Goal: Check status: Check status

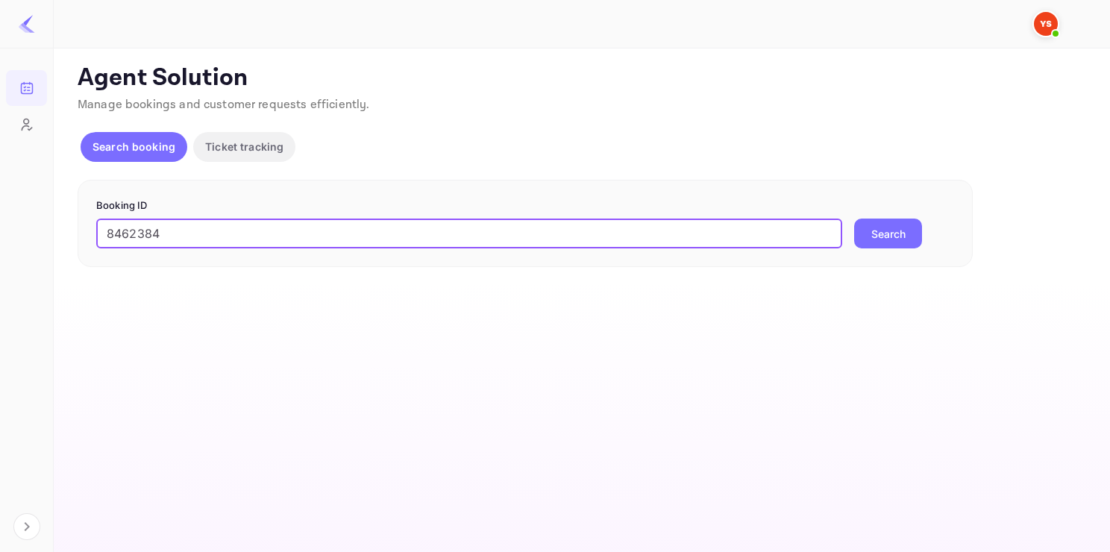
drag, startPoint x: 180, startPoint y: 220, endPoint x: -24, endPoint y: 233, distance: 204.7
click at [0, 233] on html "Bookings Customers Now you can check your travel website directly from the link…" at bounding box center [555, 276] width 1110 height 552
paste input "9328853"
type input "9328853"
click at [854, 218] on button "Search" at bounding box center [888, 233] width 68 height 30
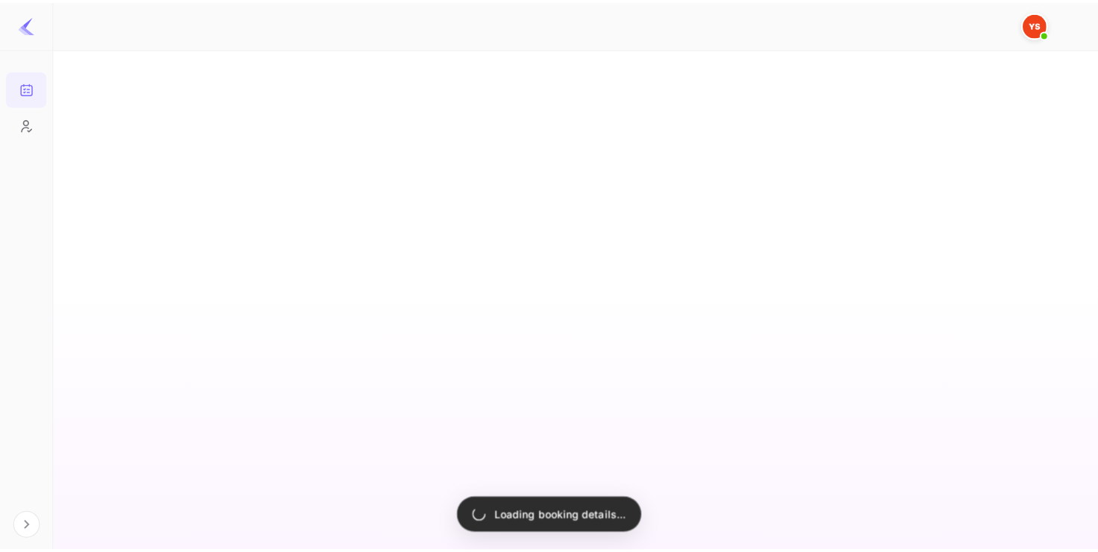
scroll to position [6, 0]
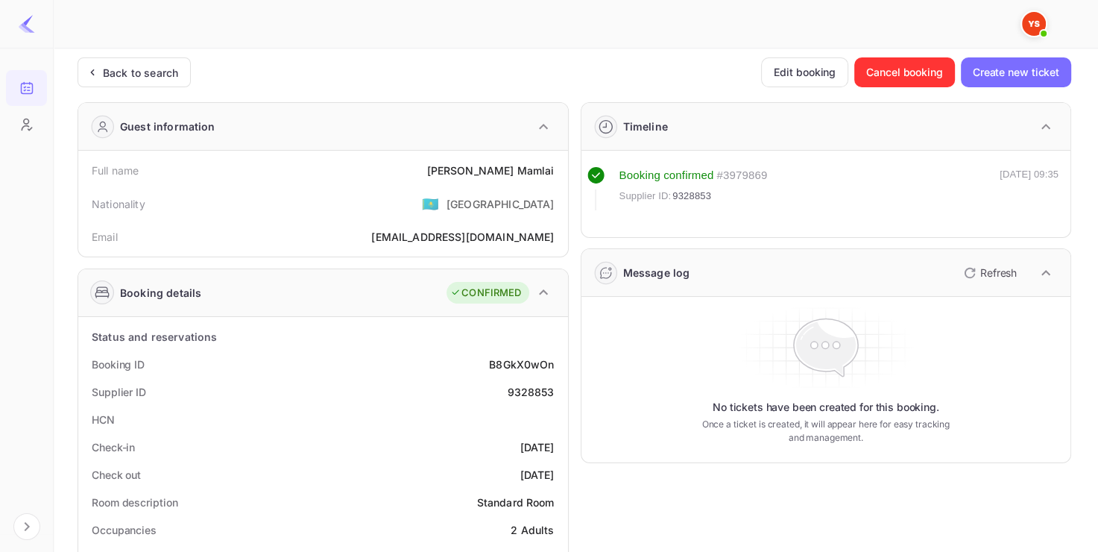
click at [520, 391] on div "9328853" at bounding box center [530, 392] width 47 height 16
copy div "9328853"
click at [520, 391] on div "9328853" at bounding box center [530, 392] width 47 height 16
copy div "[PERSON_NAME]"
drag, startPoint x: 486, startPoint y: 166, endPoint x: 553, endPoint y: 165, distance: 66.4
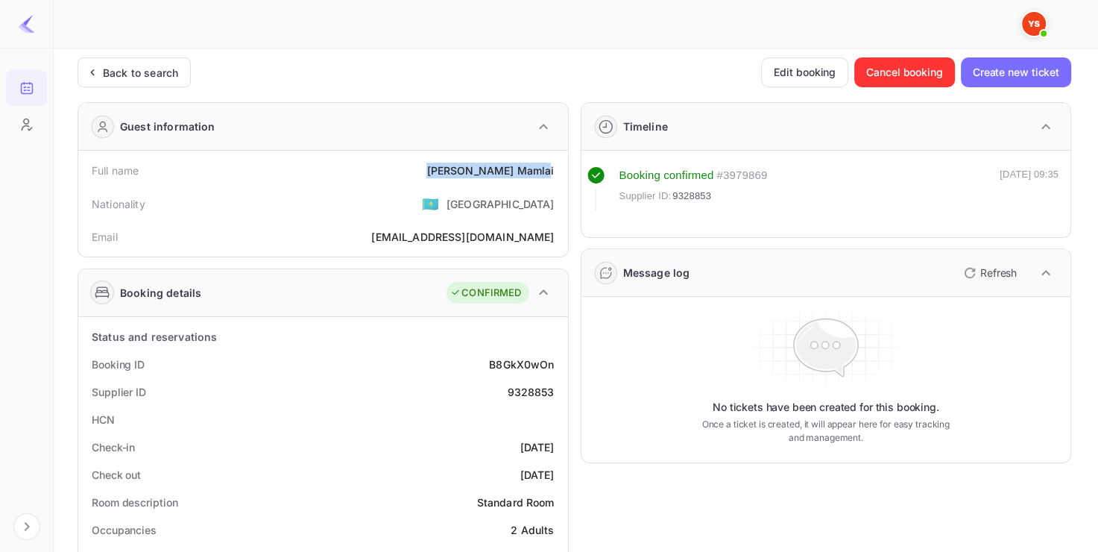
click at [553, 165] on div "Full name [PERSON_NAME]" at bounding box center [323, 171] width 478 height 28
click at [553, 165] on div "[PERSON_NAME]" at bounding box center [491, 171] width 128 height 16
drag, startPoint x: 553, startPoint y: 165, endPoint x: 480, endPoint y: 159, distance: 72.6
click at [480, 159] on div "Full name [PERSON_NAME]" at bounding box center [323, 171] width 478 height 28
click at [495, 170] on div "[PERSON_NAME]" at bounding box center [491, 171] width 128 height 16
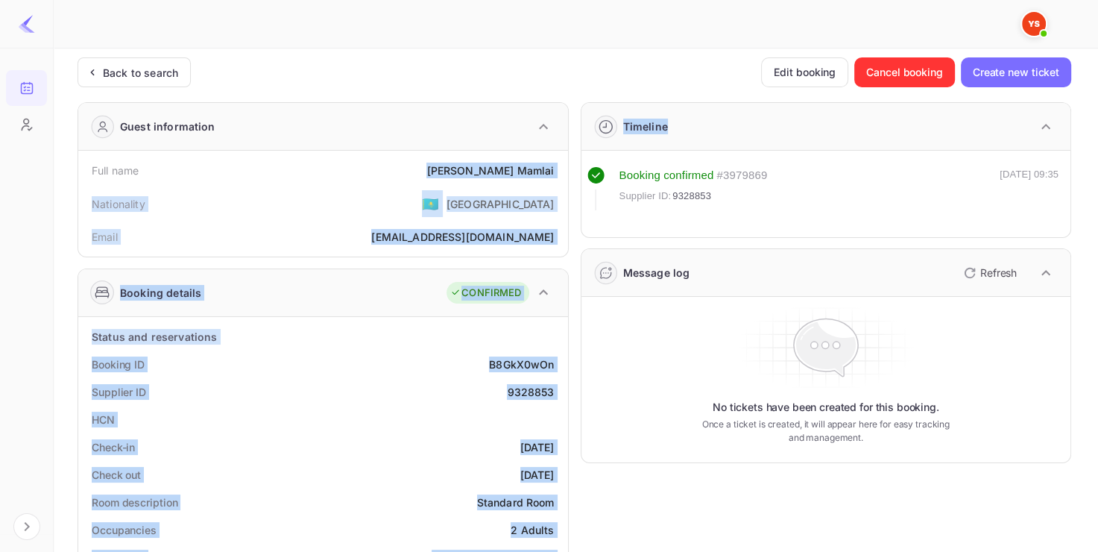
drag, startPoint x: 488, startPoint y: 167, endPoint x: 573, endPoint y: 163, distance: 85.1
copy div "[PERSON_NAME] Nationality 🇰🇿 [DEMOGRAPHIC_DATA] Email [EMAIL_ADDRESS][DOMAIN_NA…"
click at [547, 163] on div "[PERSON_NAME]" at bounding box center [491, 171] width 128 height 16
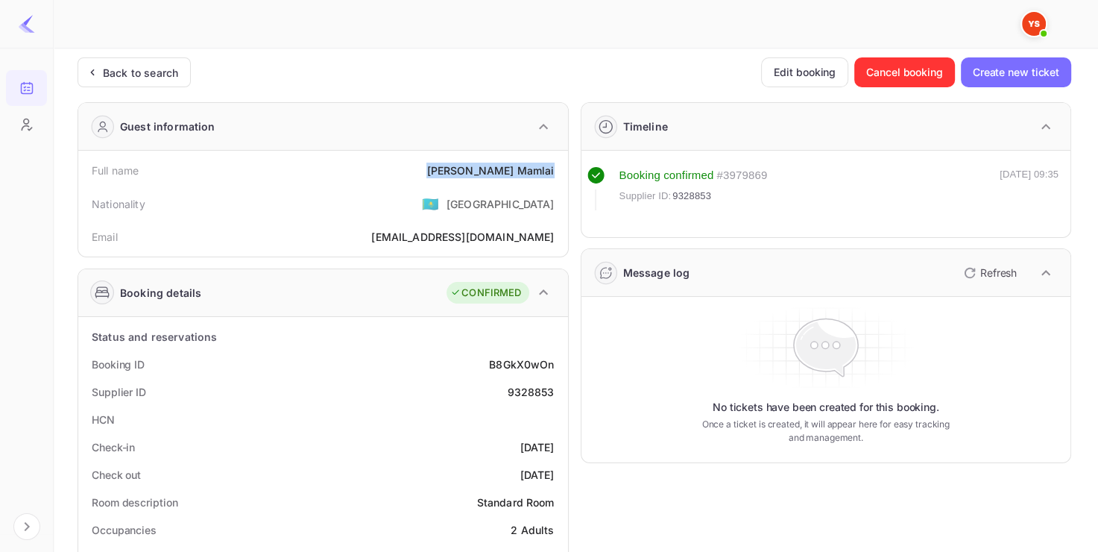
drag, startPoint x: 486, startPoint y: 167, endPoint x: 558, endPoint y: 169, distance: 72.3
click at [559, 169] on div "Full name [PERSON_NAME]" at bounding box center [323, 171] width 478 height 28
copy div "[PERSON_NAME]"
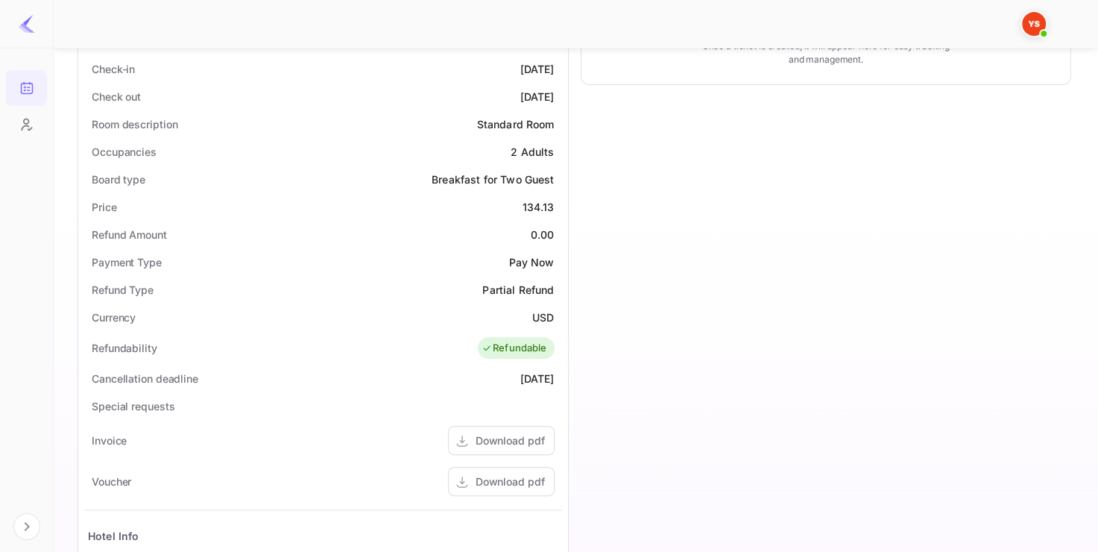
scroll to position [385, 0]
drag, startPoint x: 514, startPoint y: 200, endPoint x: 556, endPoint y: 195, distance: 41.3
click at [556, 195] on div "Price 134.13" at bounding box center [323, 206] width 478 height 28
copy div "134.13"
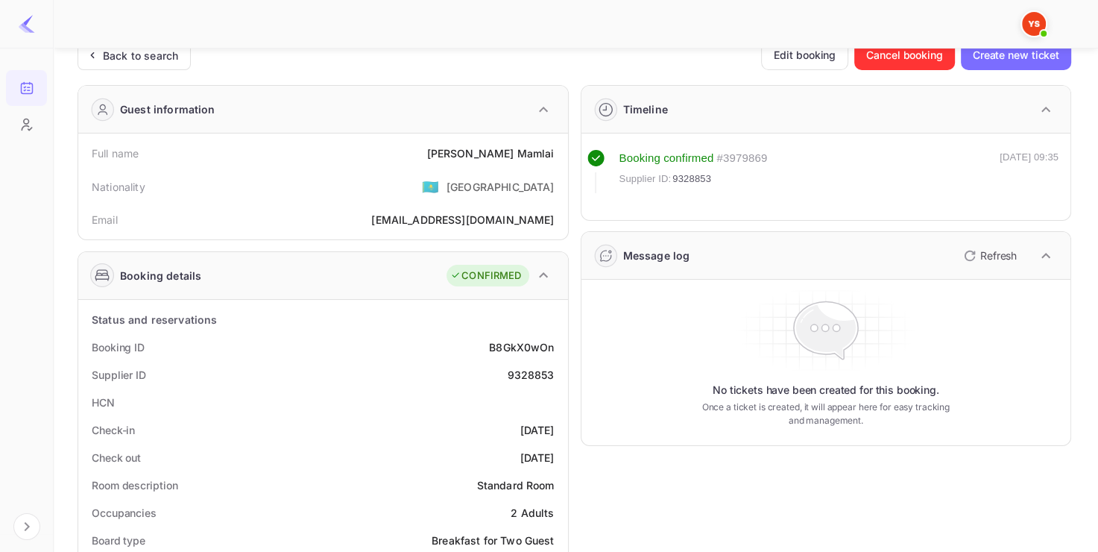
scroll to position [0, 0]
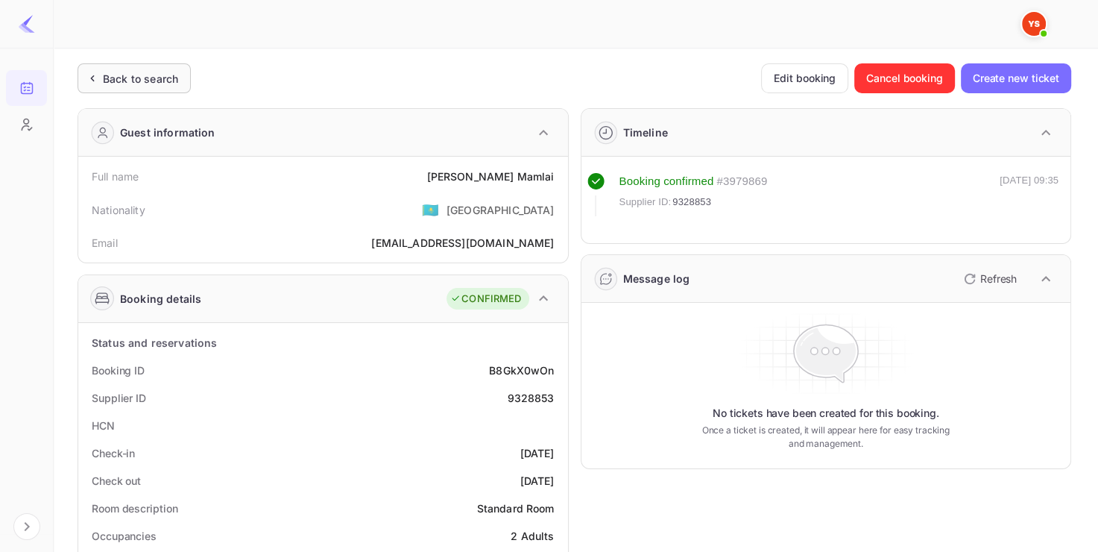
click at [128, 81] on div "Back to search" at bounding box center [140, 79] width 75 height 16
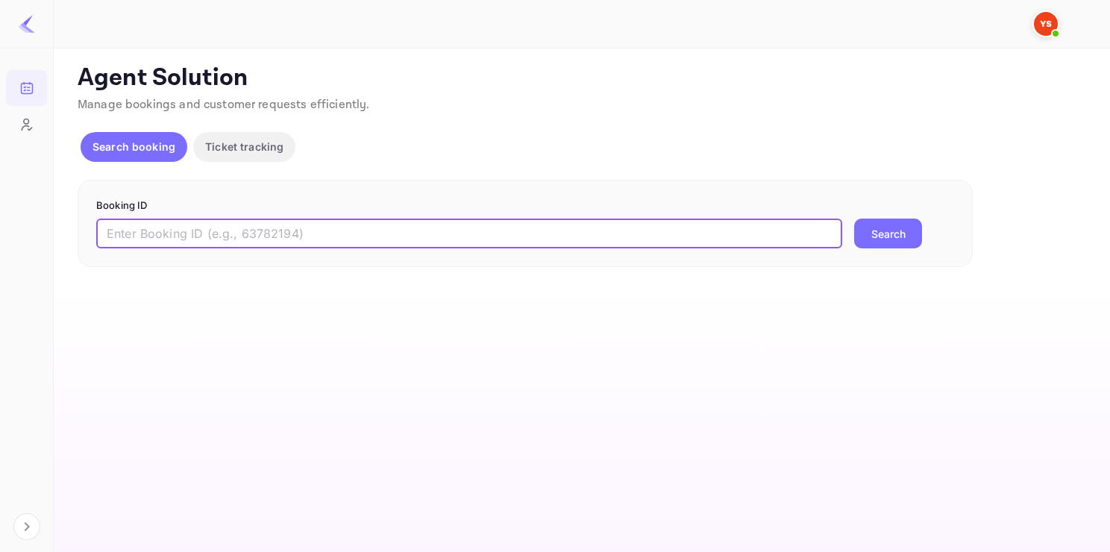
click at [218, 239] on input "text" at bounding box center [469, 233] width 746 height 30
paste input "9060477"
type input "9060477"
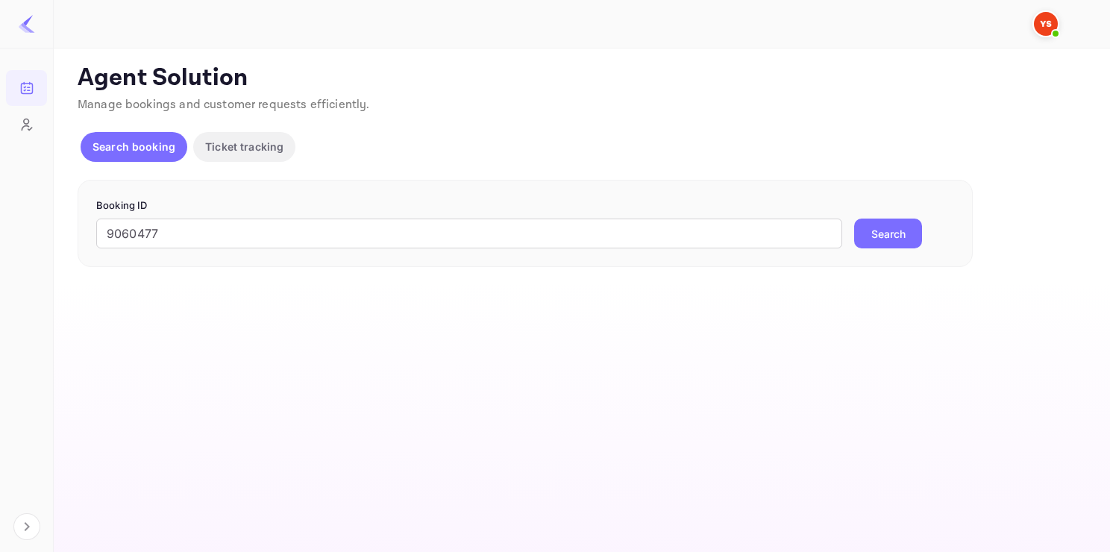
click at [861, 218] on button "Search" at bounding box center [888, 233] width 68 height 30
